Goal: Task Accomplishment & Management: Manage account settings

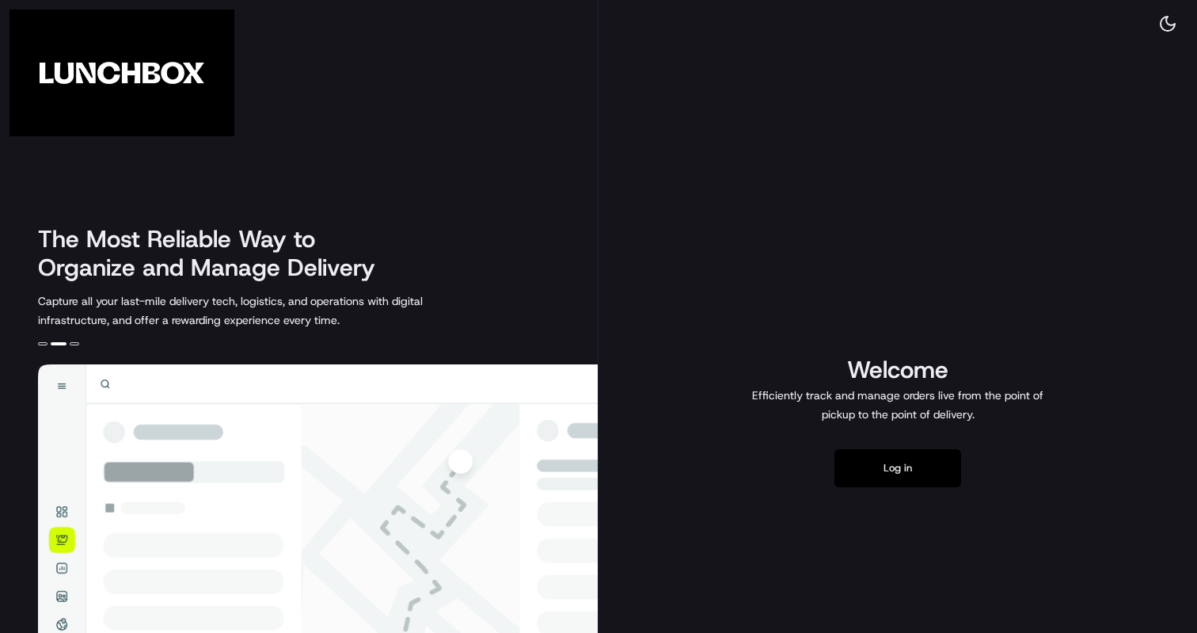
click at [873, 476] on button "Log in" at bounding box center [898, 468] width 127 height 38
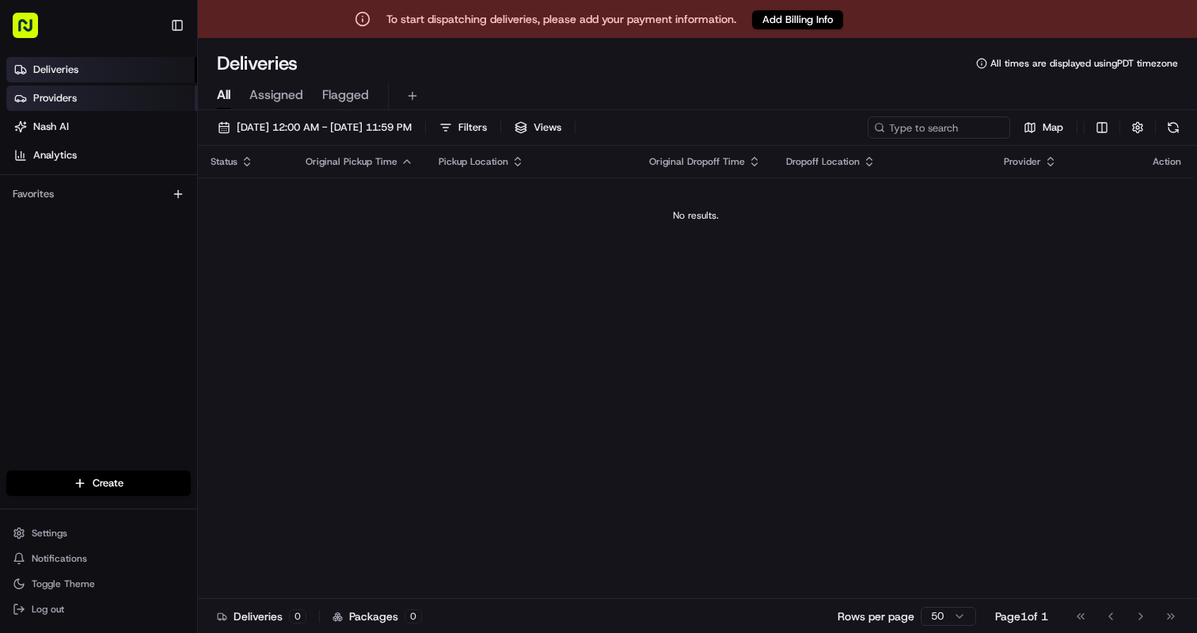
click at [85, 95] on link "Providers" at bounding box center [101, 98] width 191 height 25
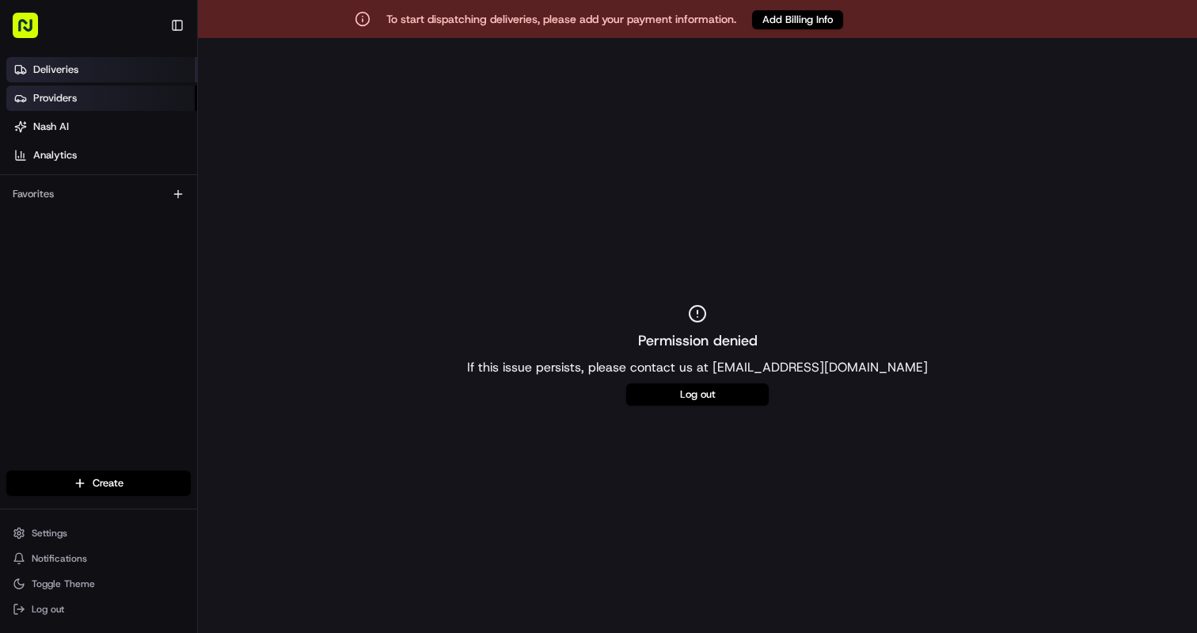
click at [78, 74] on link "Deliveries" at bounding box center [101, 69] width 191 height 25
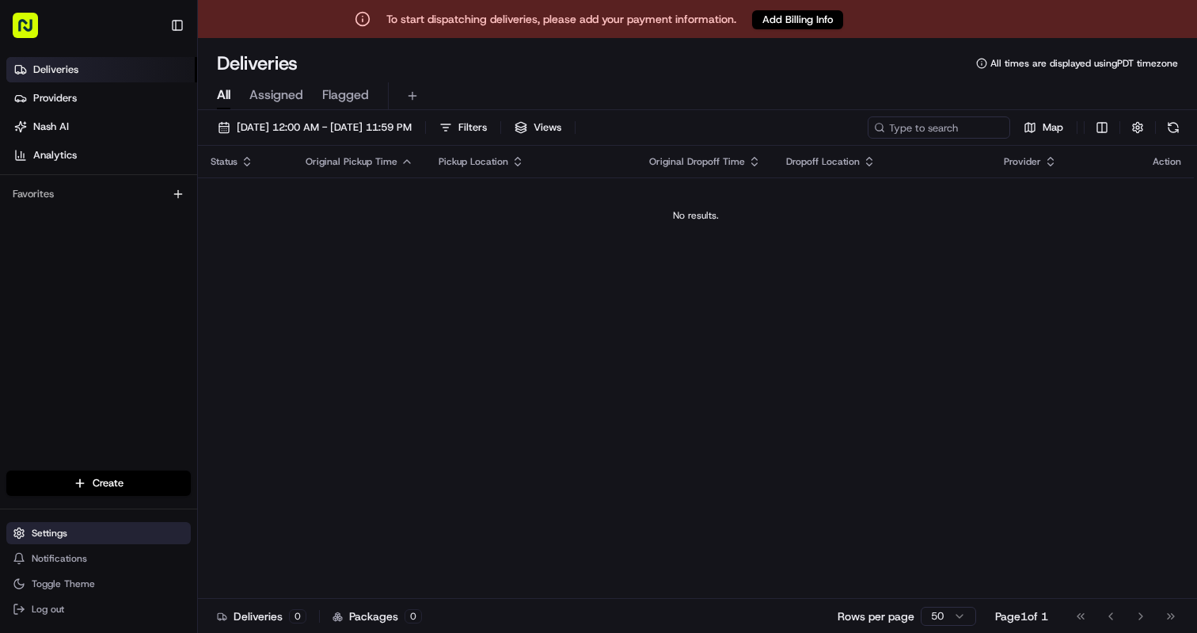
click at [36, 526] on button "Settings" at bounding box center [98, 533] width 184 height 22
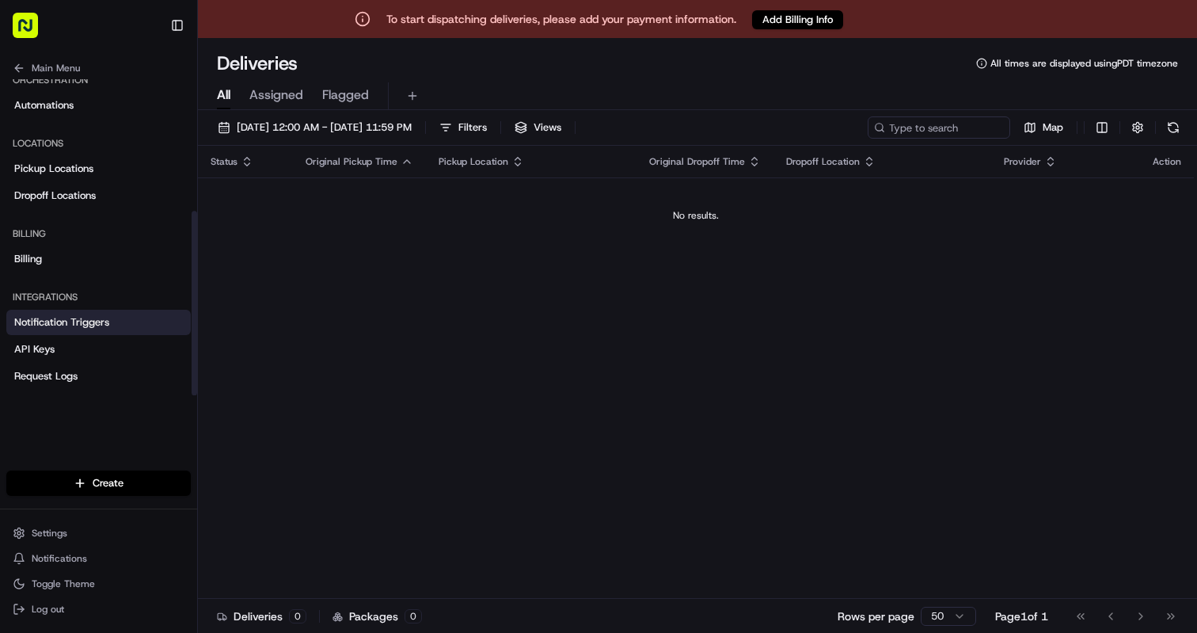
scroll to position [226, 0]
click at [29, 262] on span "Billing" at bounding box center [28, 259] width 28 height 14
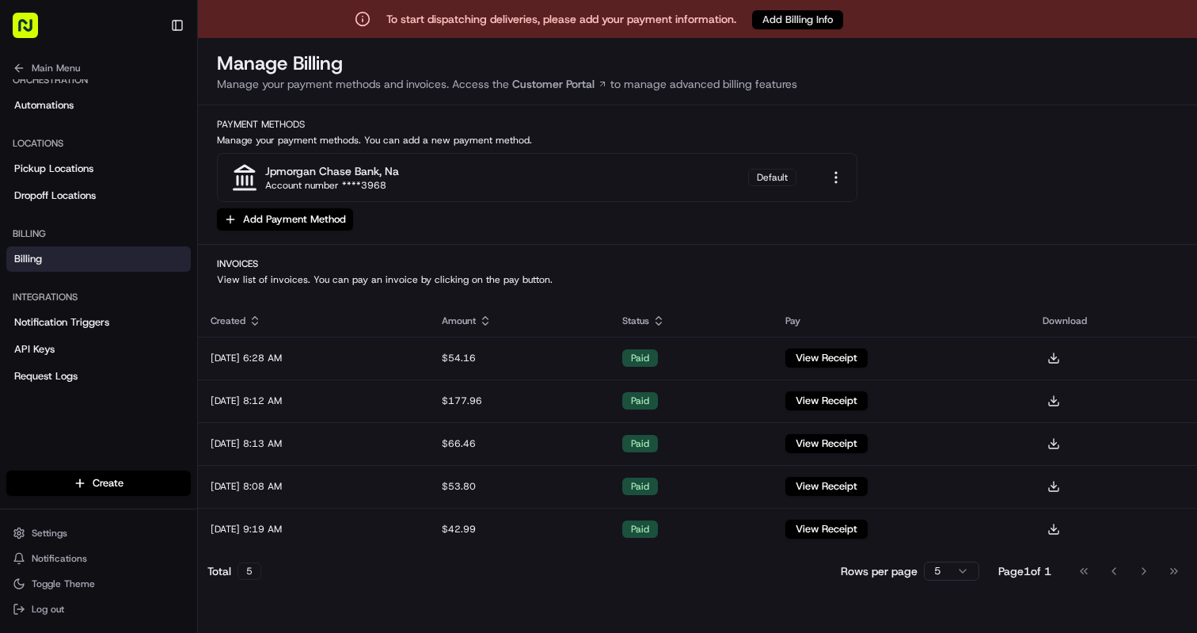
click at [802, 24] on button "Add Billing Info" at bounding box center [797, 19] width 91 height 19
click at [795, 18] on button "Add Billing Info" at bounding box center [797, 19] width 91 height 19
click at [74, 74] on span "Main Menu" at bounding box center [56, 68] width 48 height 13
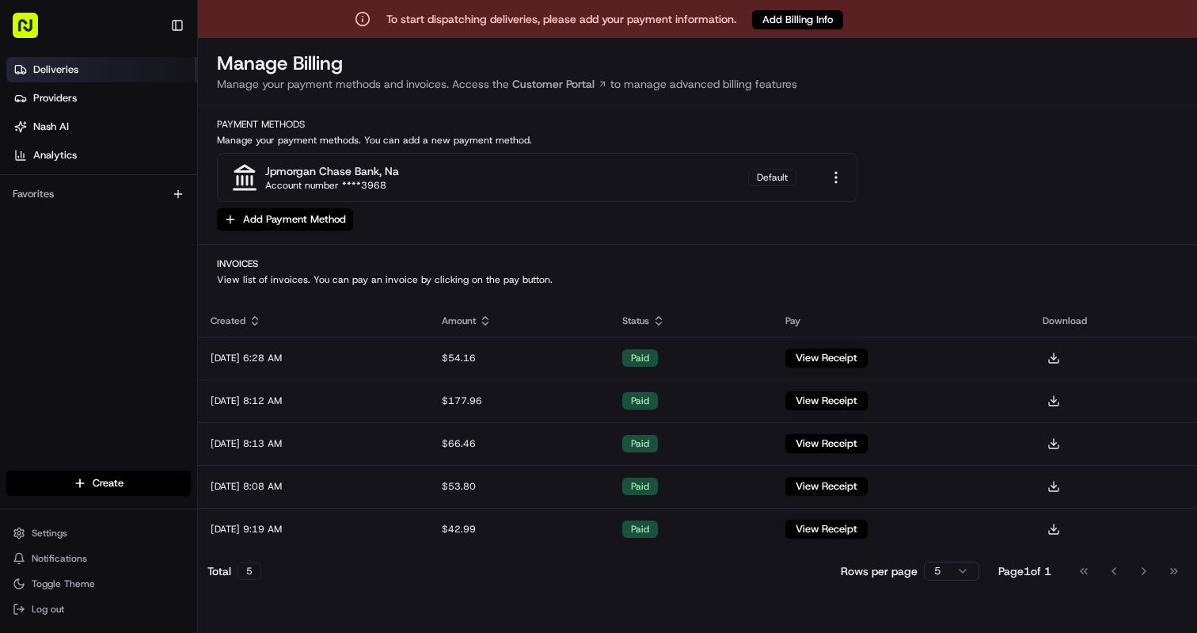
click at [75, 68] on span "Deliveries" at bounding box center [55, 70] width 45 height 14
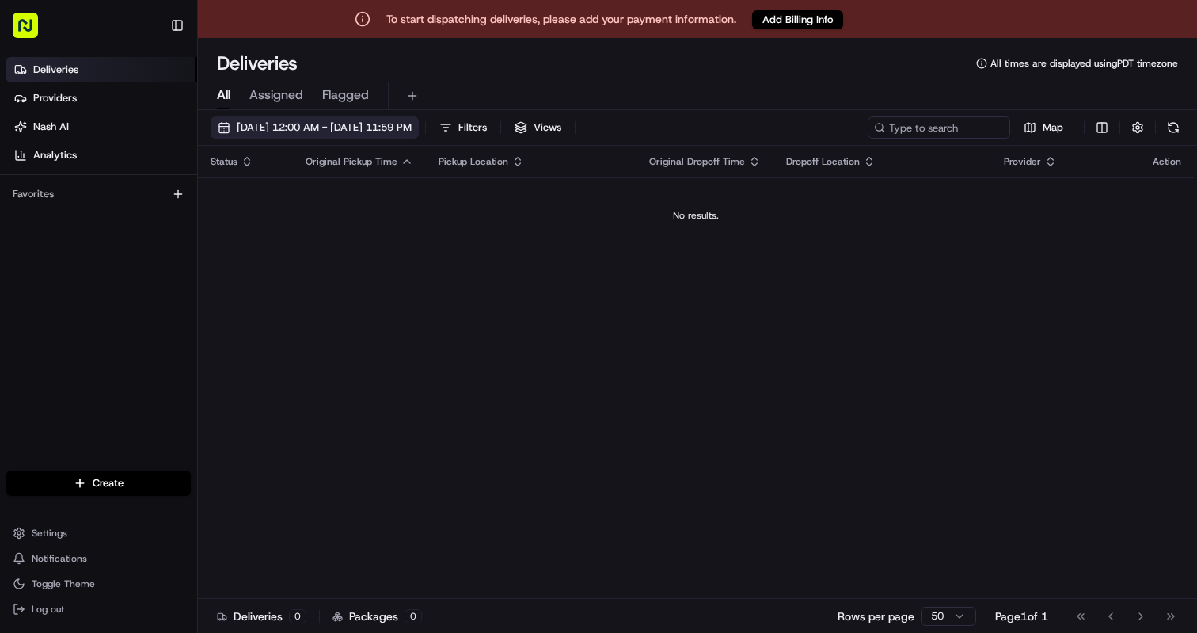
click at [381, 128] on span "08/20/2025 12:00 AM - 08/20/2025 11:59 PM" at bounding box center [324, 127] width 175 height 14
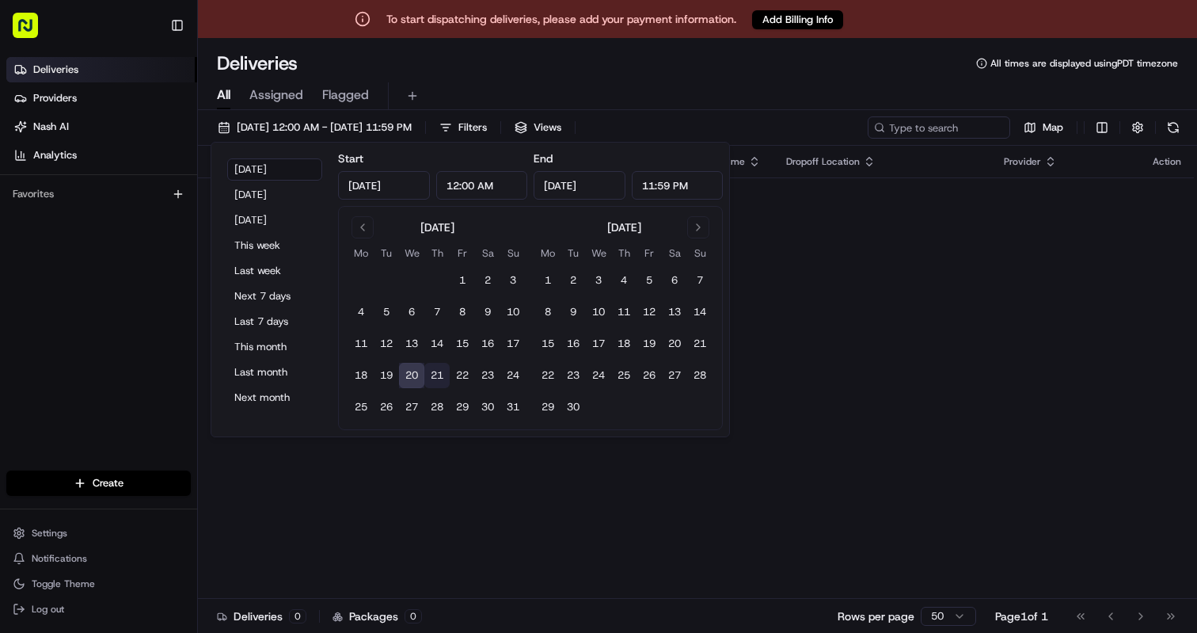
click at [443, 370] on button "21" at bounding box center [436, 375] width 25 height 25
type input "Aug 21, 2025"
click at [770, 294] on div "Status Original Pickup Time Pickup Location Original Dropoff Time Dropoff Locat…" at bounding box center [696, 372] width 996 height 452
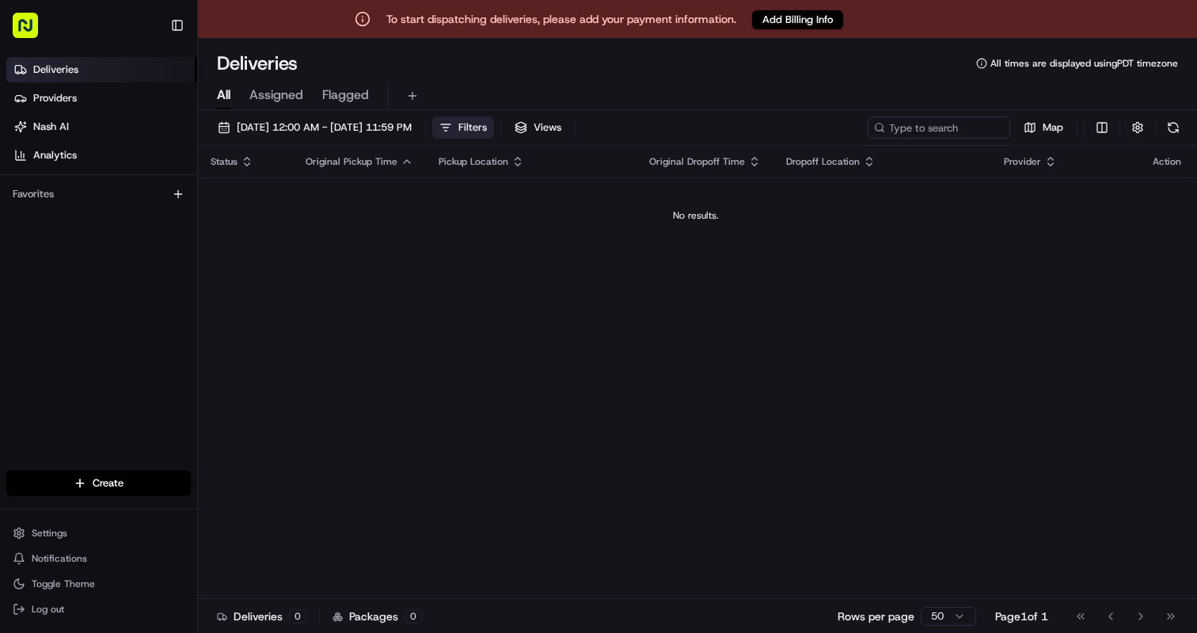
click at [494, 127] on button "Filters" at bounding box center [463, 127] width 62 height 22
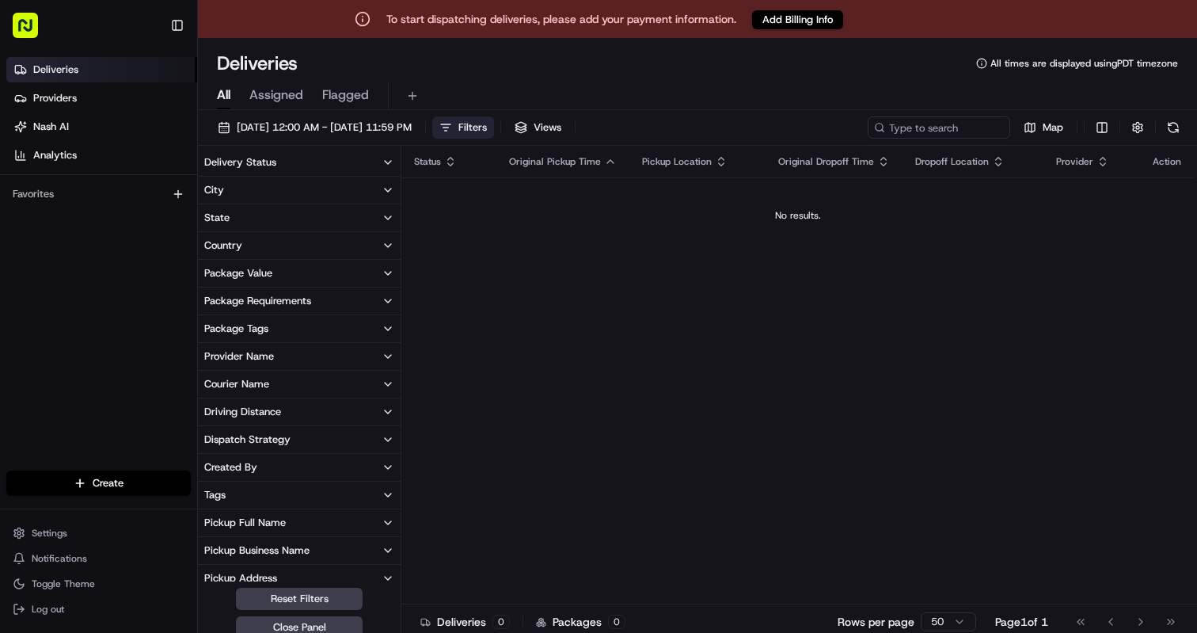
click at [494, 127] on button "Filters" at bounding box center [463, 127] width 62 height 22
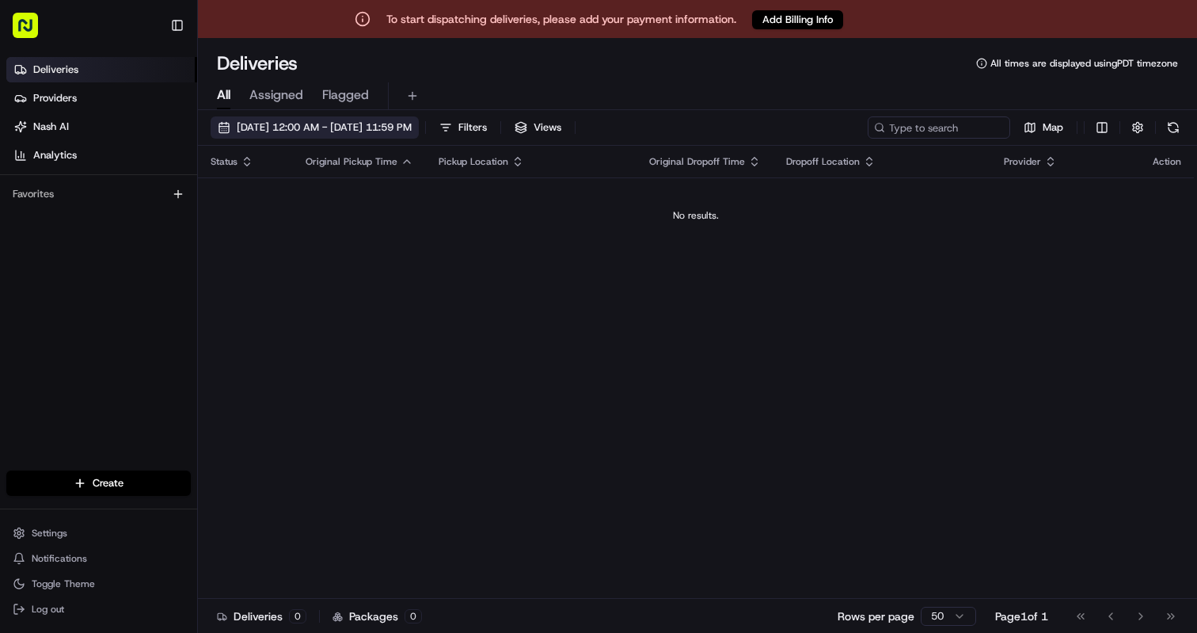
click at [412, 127] on span "08/21/2025 12:00 AM - 08/21/2025 11:59 PM" at bounding box center [324, 127] width 175 height 14
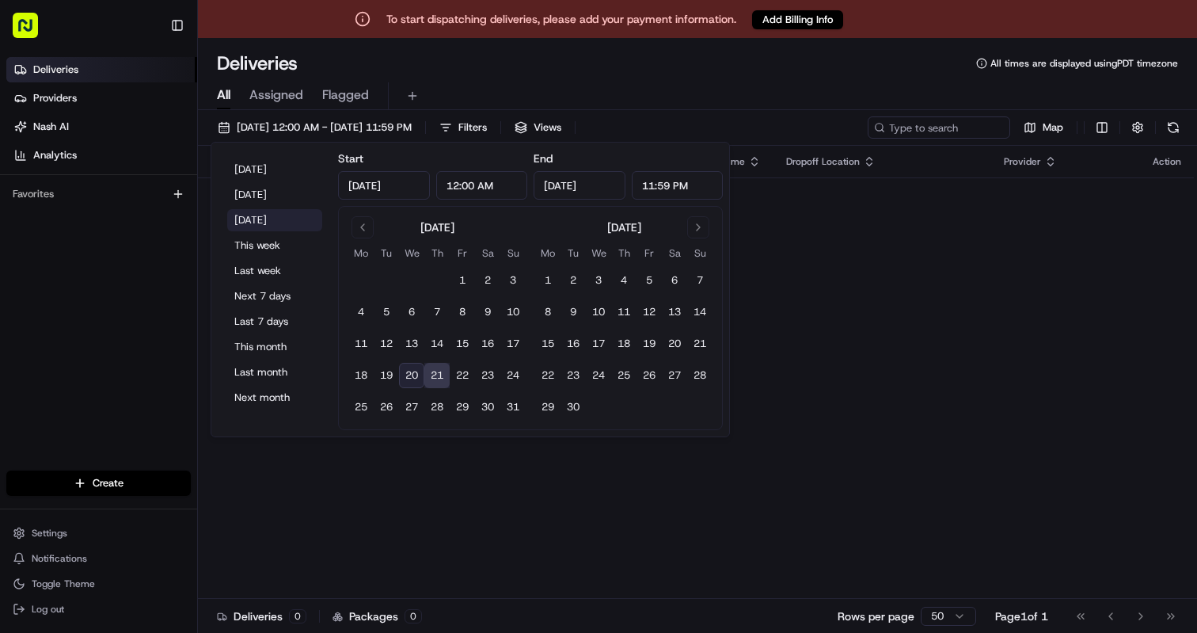
click at [279, 218] on button "Tomorrow" at bounding box center [274, 220] width 95 height 22
click at [265, 245] on button "This week" at bounding box center [274, 245] width 95 height 22
type input "Aug 18, 2025"
type input "Aug 24, 2025"
click at [870, 236] on td "No results." at bounding box center [696, 215] width 996 height 76
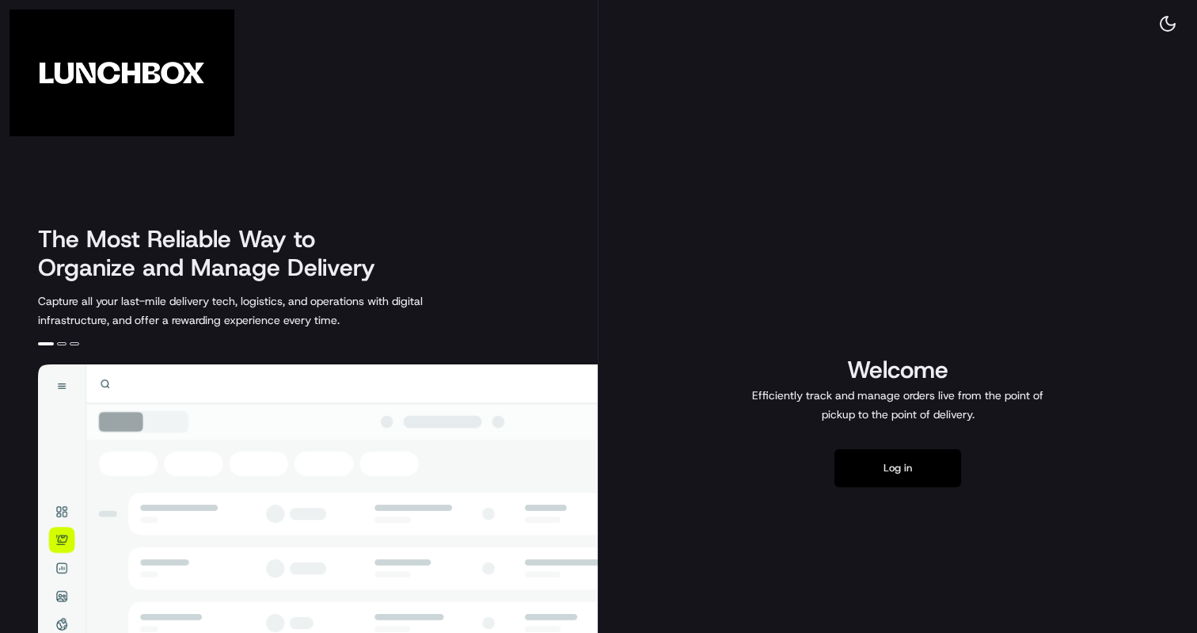
click at [891, 459] on button "Log in" at bounding box center [898, 468] width 127 height 38
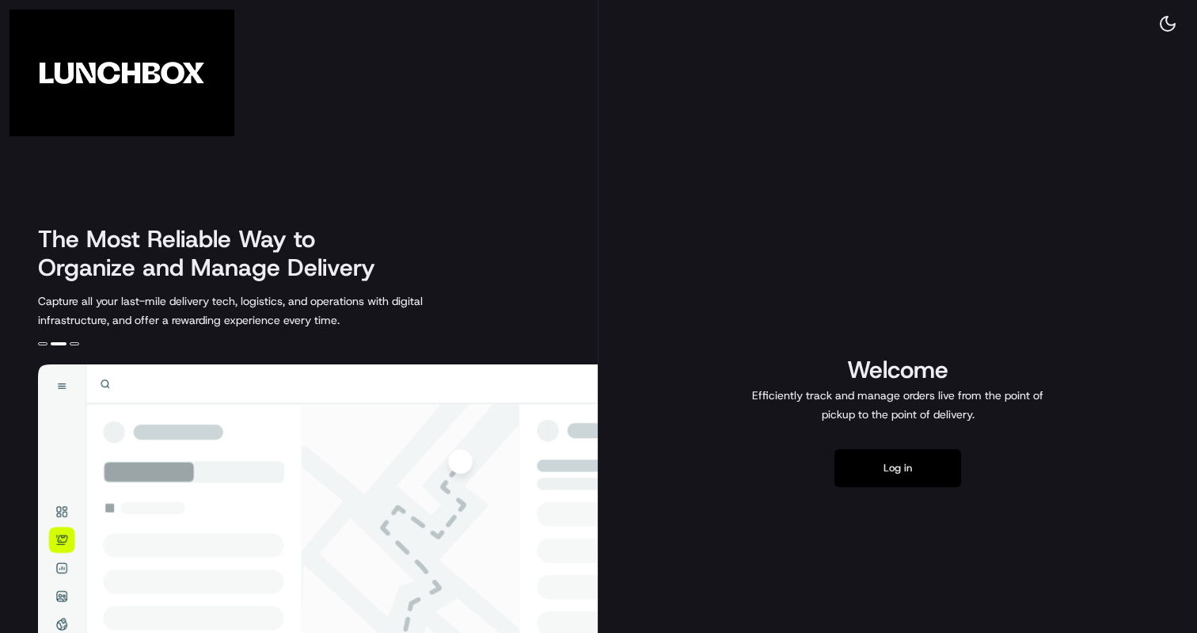
click at [890, 475] on button "Log in" at bounding box center [898, 468] width 127 height 38
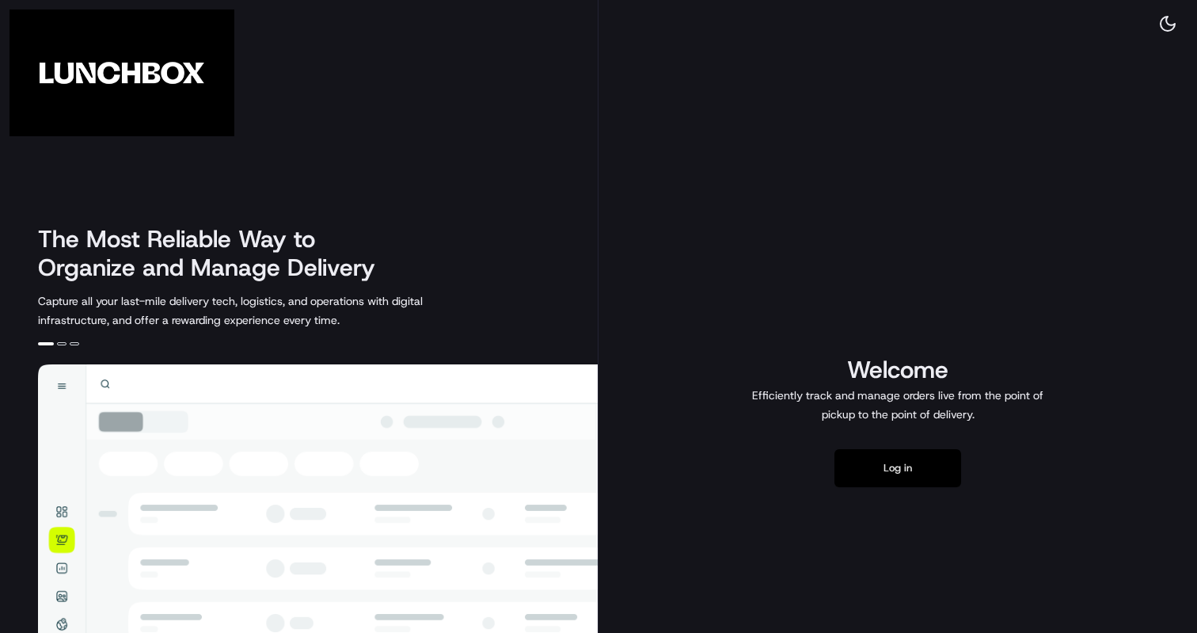
click at [898, 470] on button "Log in" at bounding box center [898, 468] width 127 height 38
